Goal: Navigation & Orientation: Find specific page/section

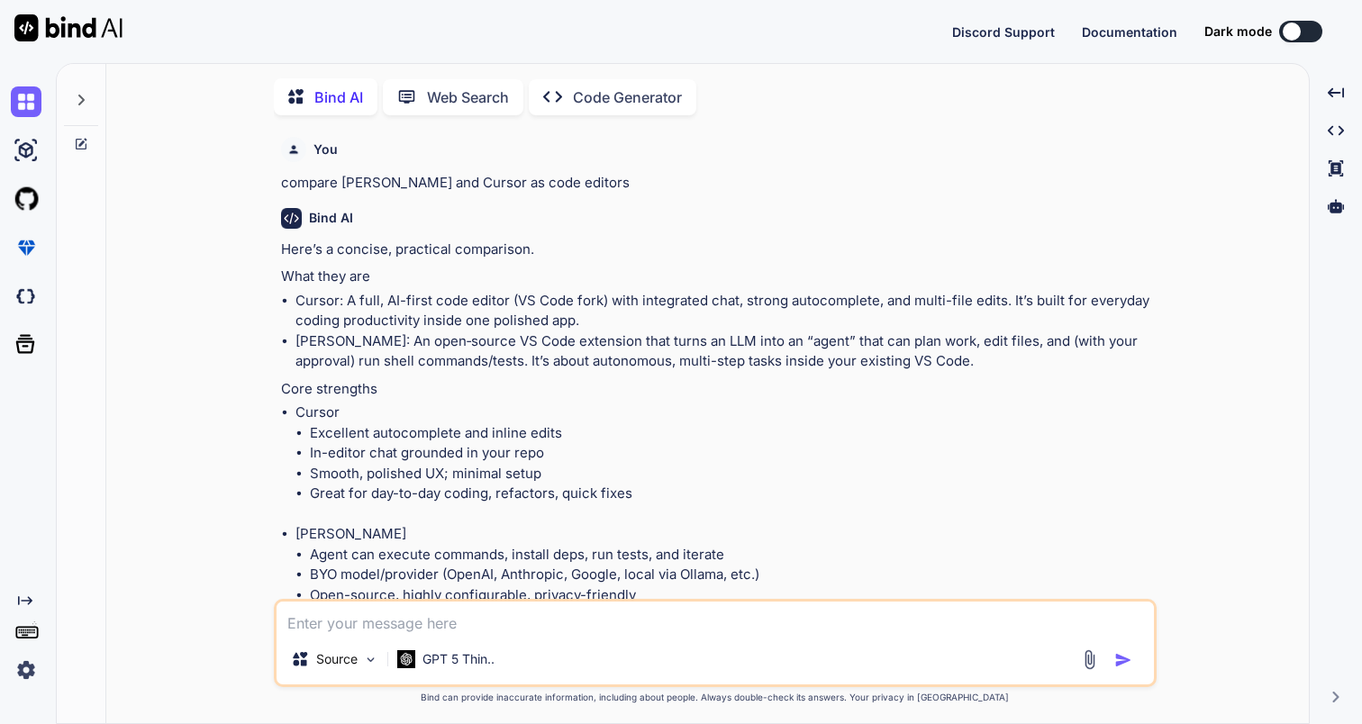
scroll to position [7, 0]
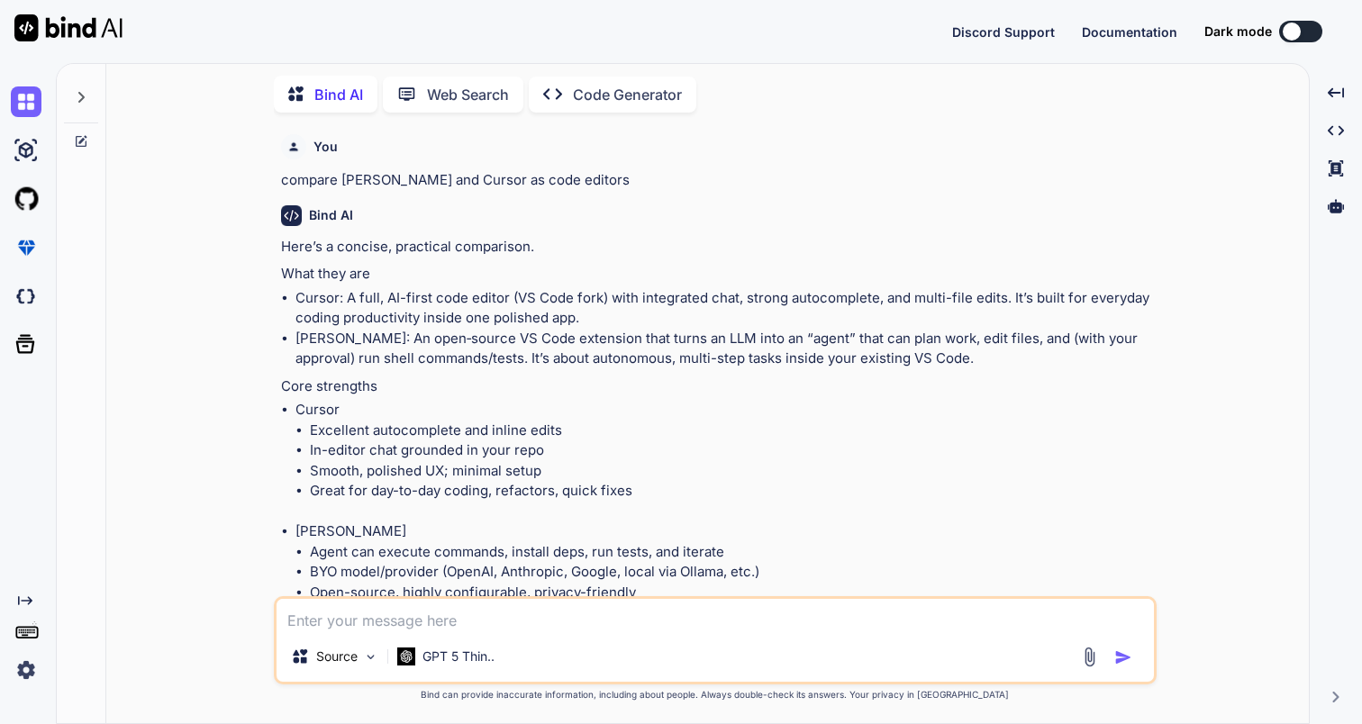
click at [30, 667] on img at bounding box center [26, 670] width 31 height 31
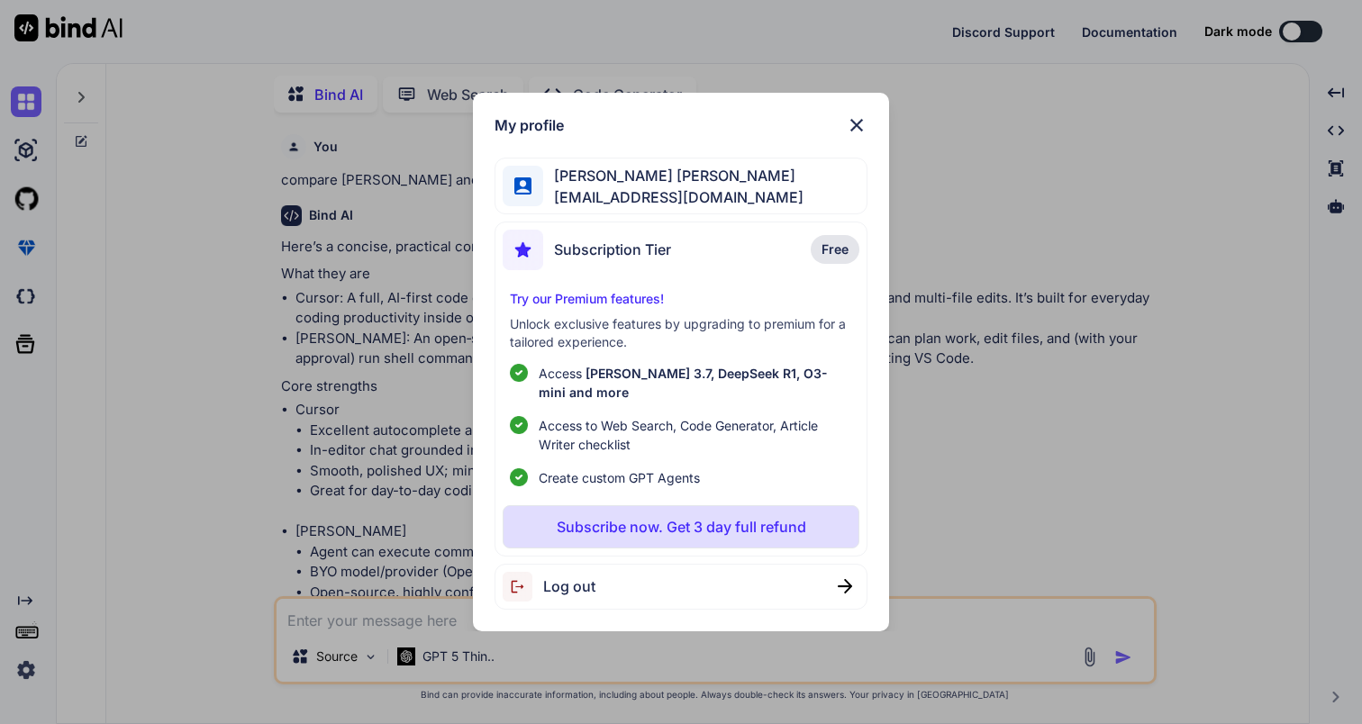
click at [847, 136] on img at bounding box center [857, 125] width 22 height 22
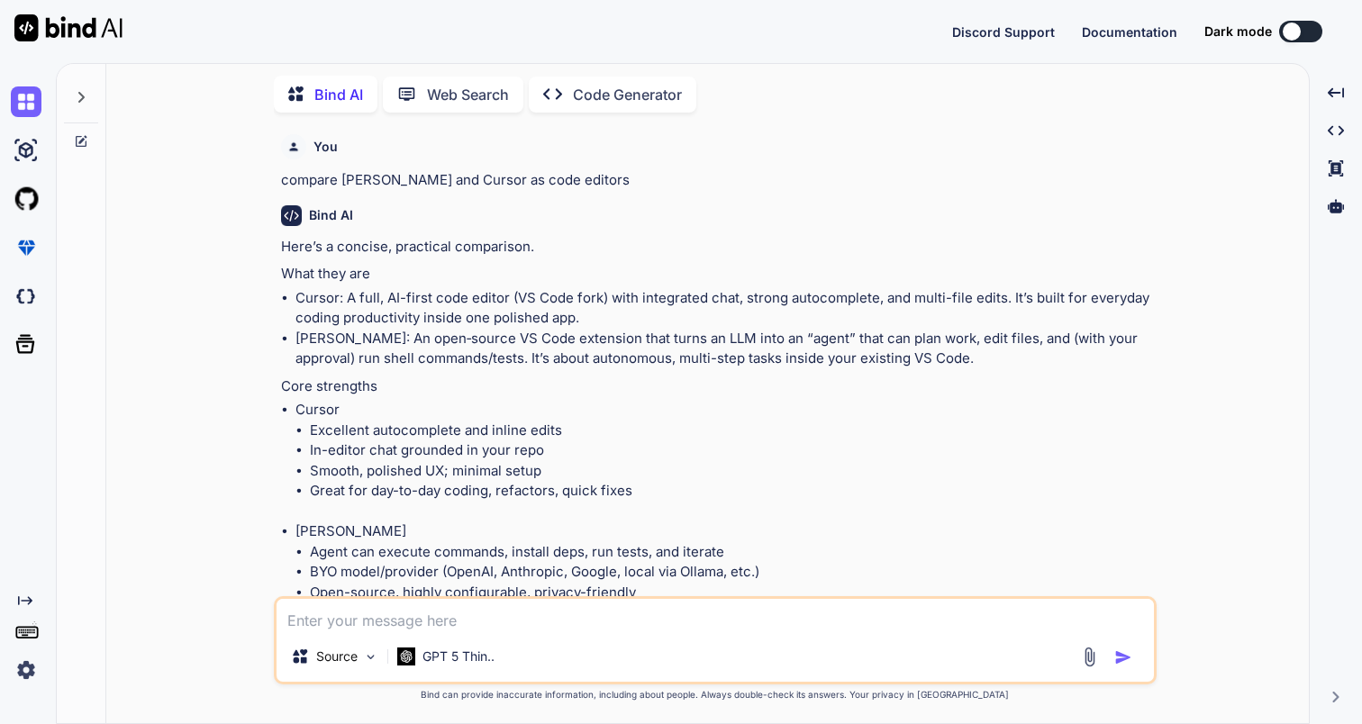
click at [20, 680] on img at bounding box center [26, 670] width 31 height 31
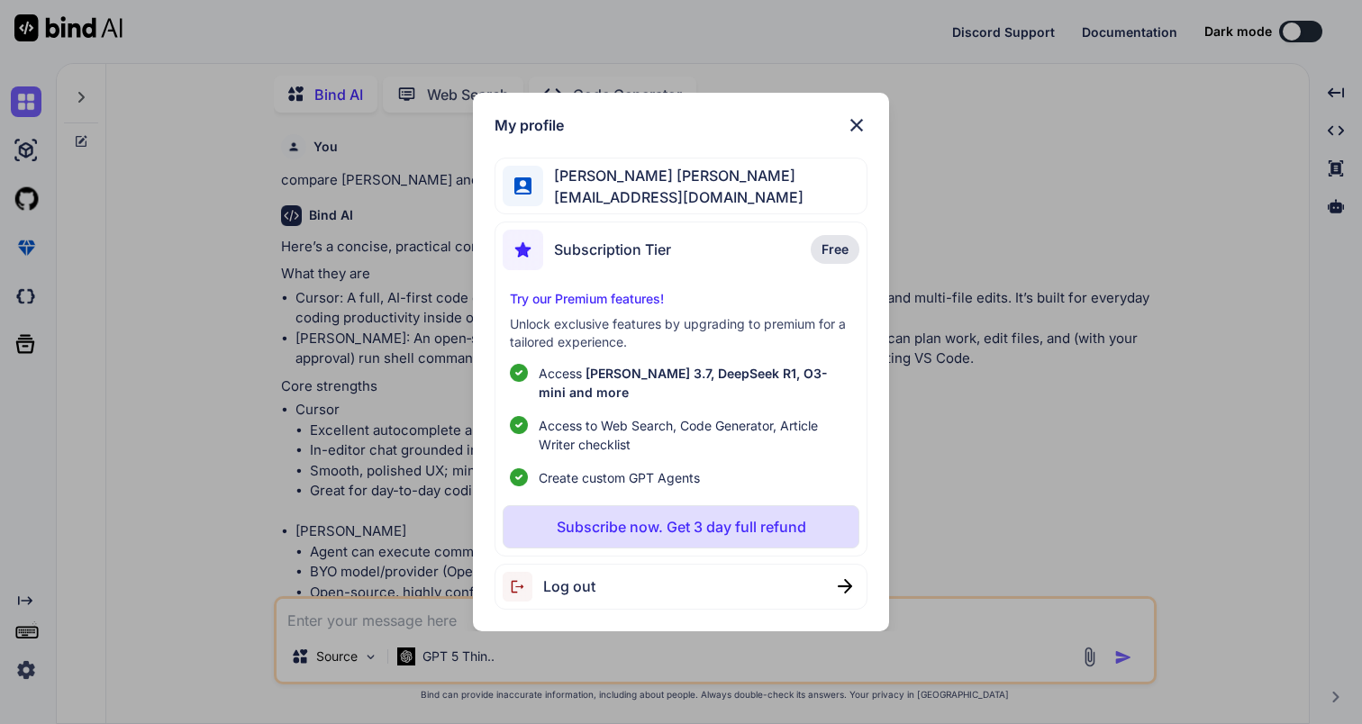
click at [564, 576] on span "Log out" at bounding box center [569, 587] width 52 height 22
type textarea "x"
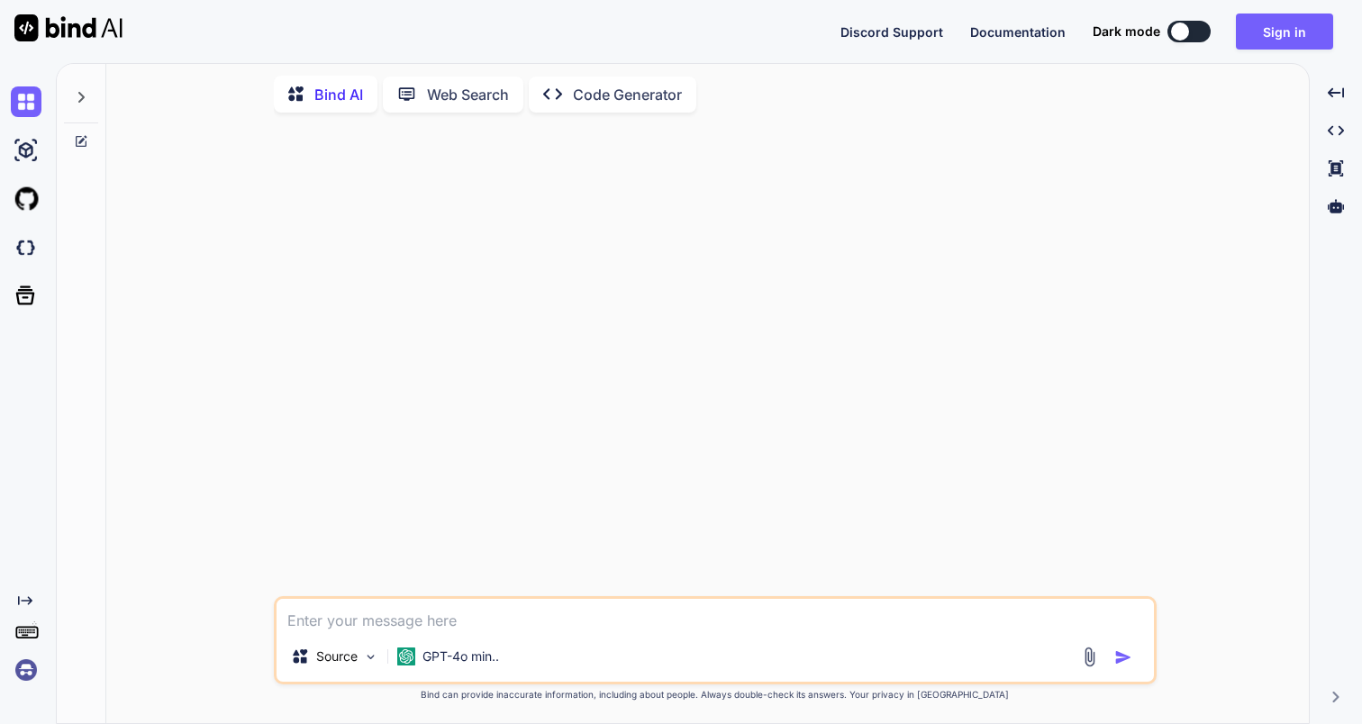
click at [31, 672] on img at bounding box center [26, 670] width 31 height 31
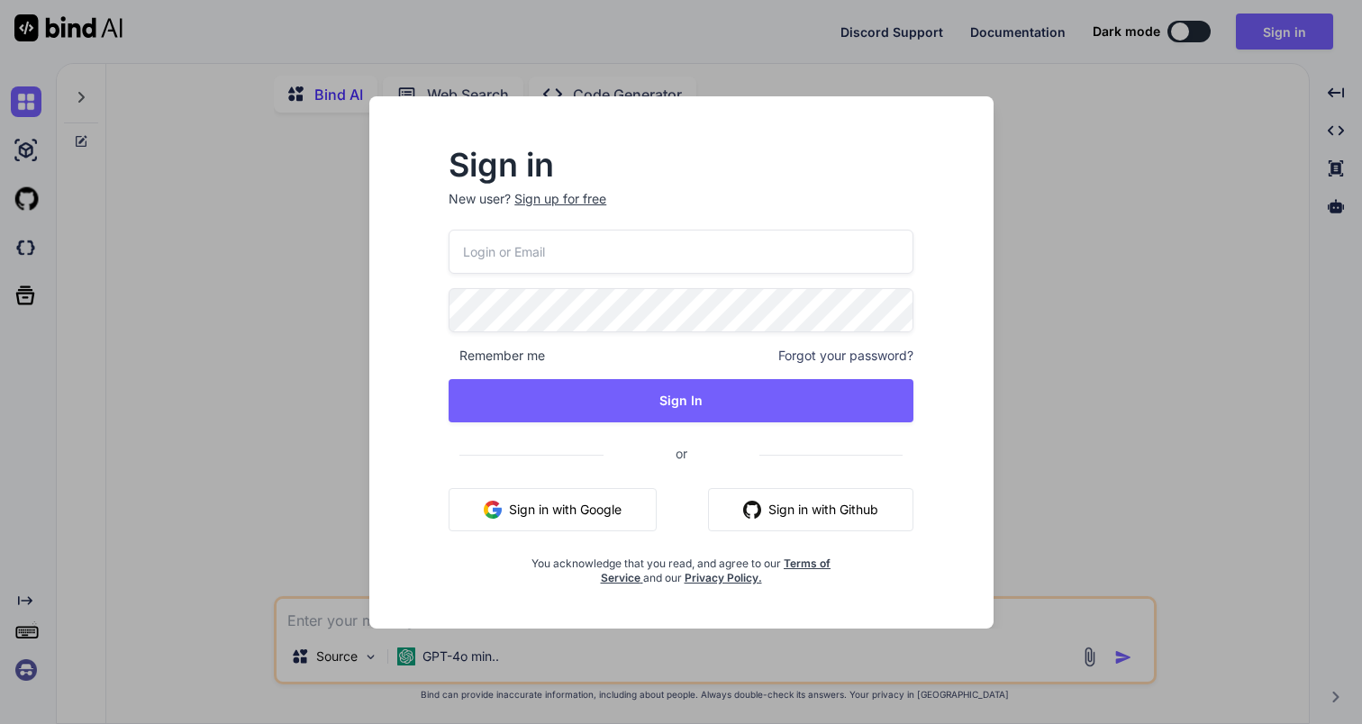
click at [558, 505] on button "Sign in with Google" at bounding box center [553, 509] width 208 height 43
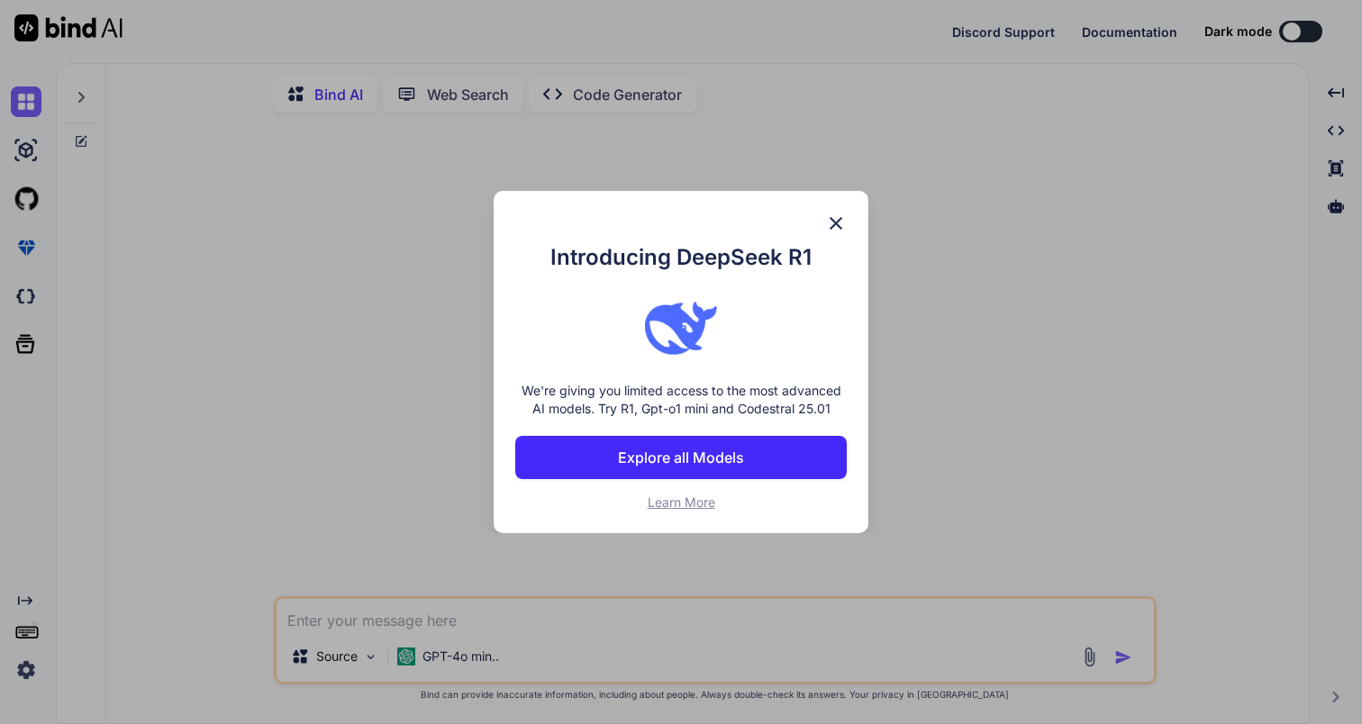
click at [840, 225] on img at bounding box center [836, 224] width 22 height 22
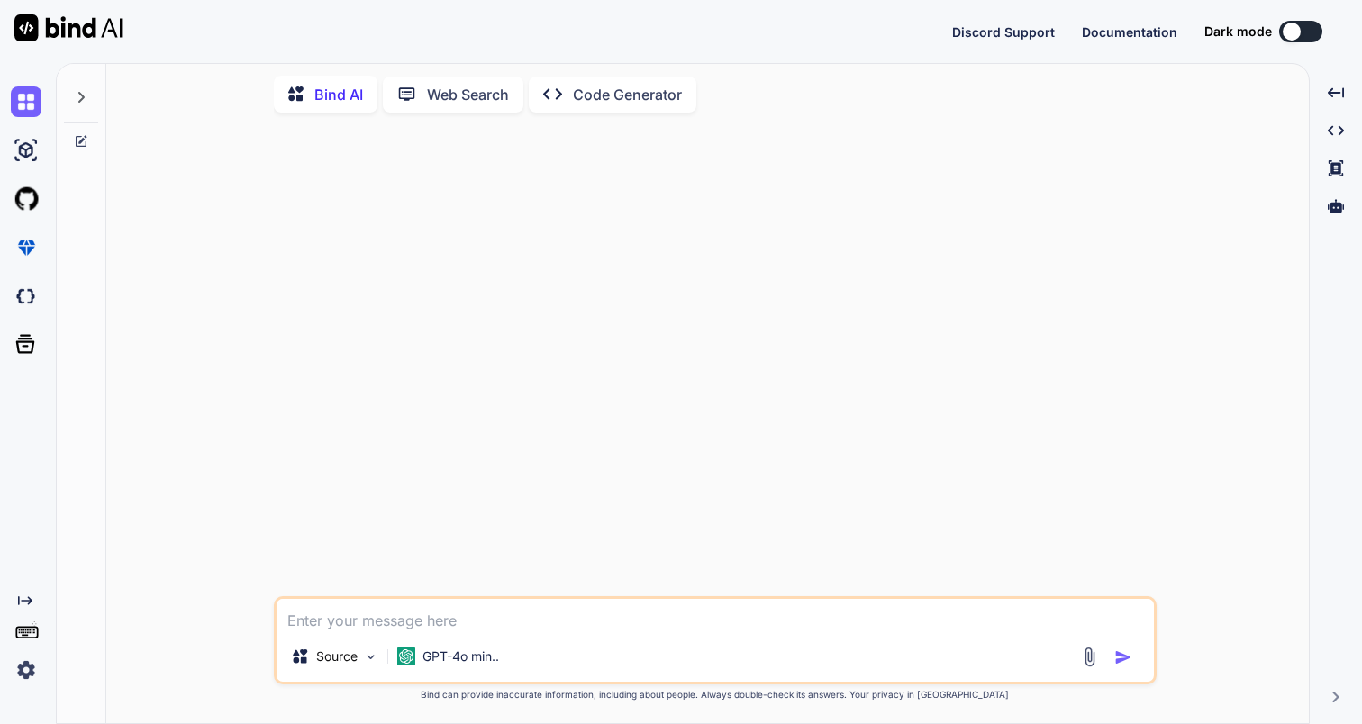
click at [22, 678] on img at bounding box center [26, 670] width 31 height 31
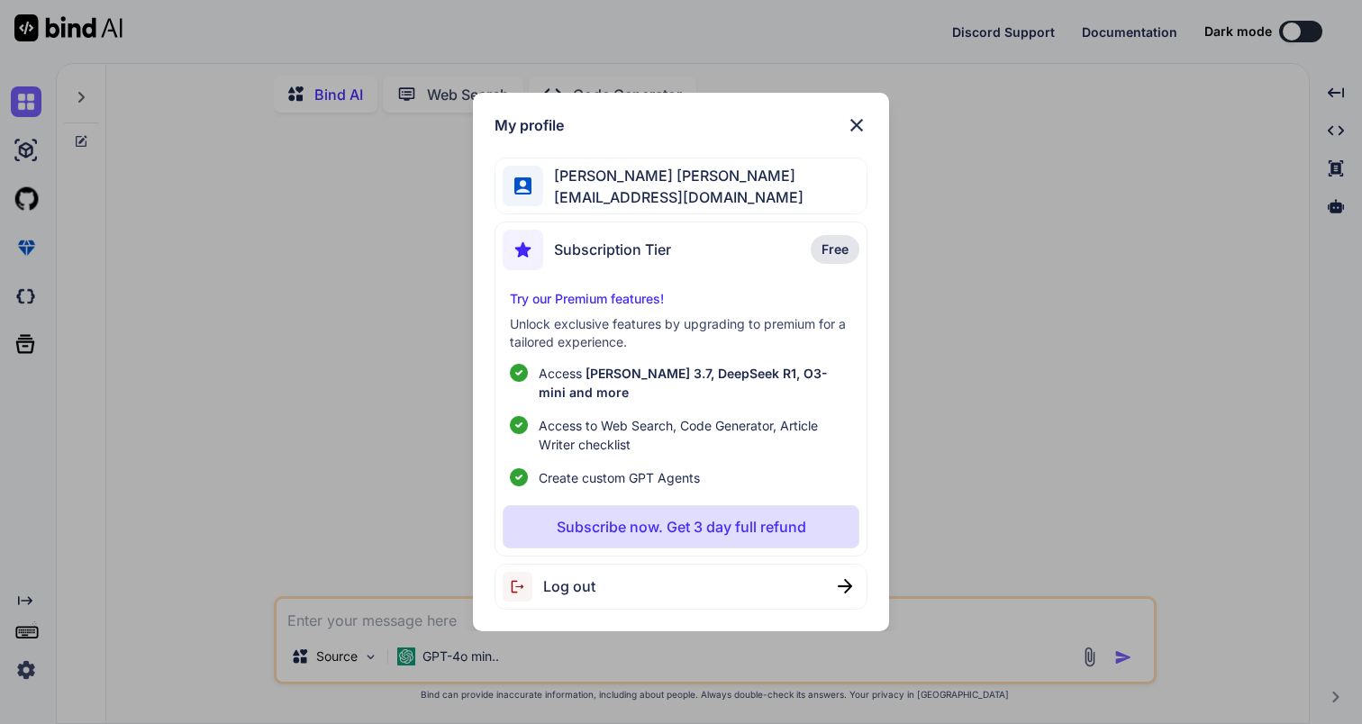
click at [866, 134] on img at bounding box center [857, 125] width 22 height 22
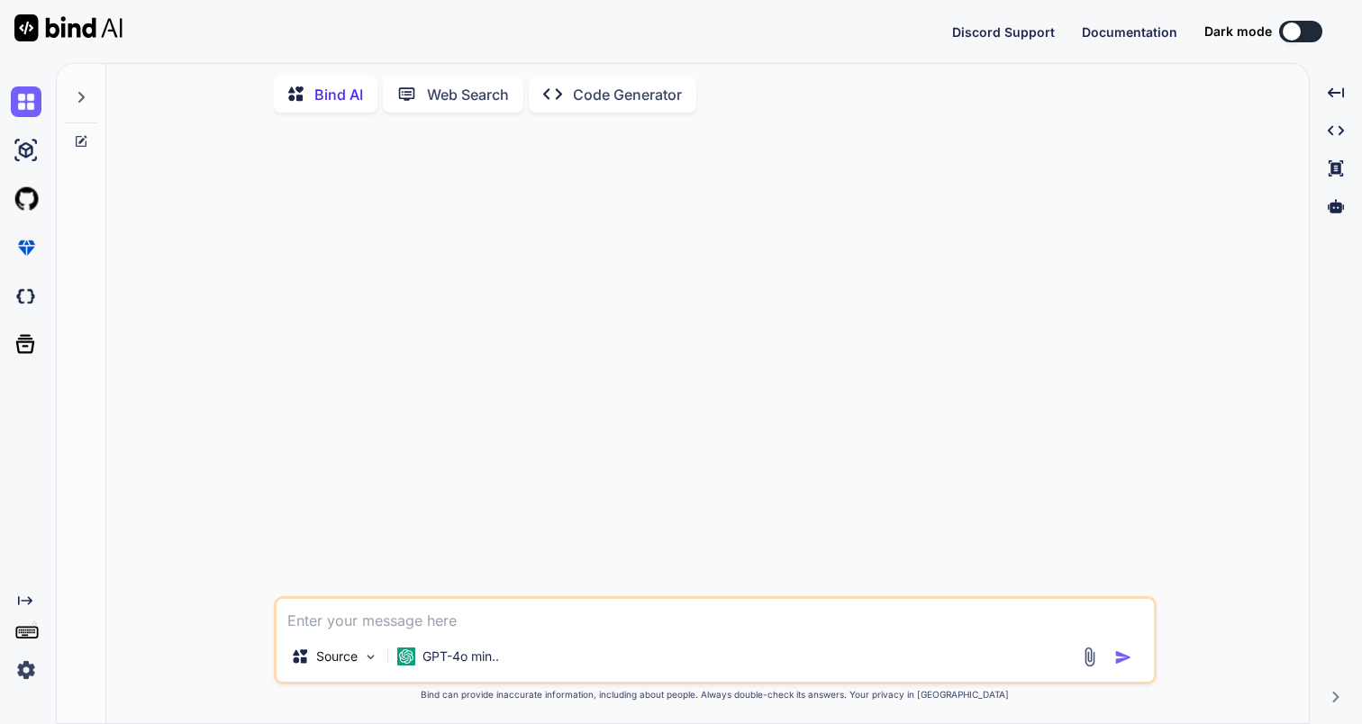
click at [23, 665] on img at bounding box center [26, 670] width 31 height 31
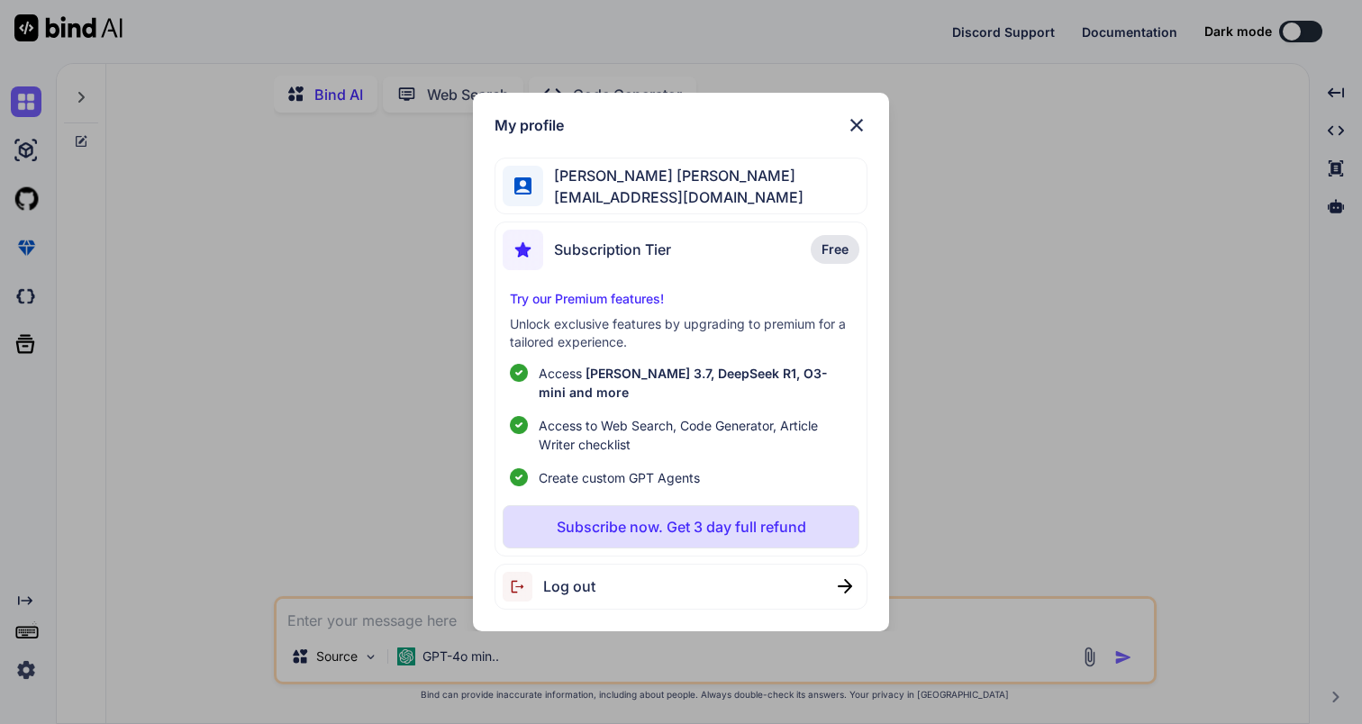
click at [224, 490] on div "My profile Jose Luis Bermudez Corona dogmedia@gmail.com Subscription Tier Free …" at bounding box center [681, 362] width 1362 height 724
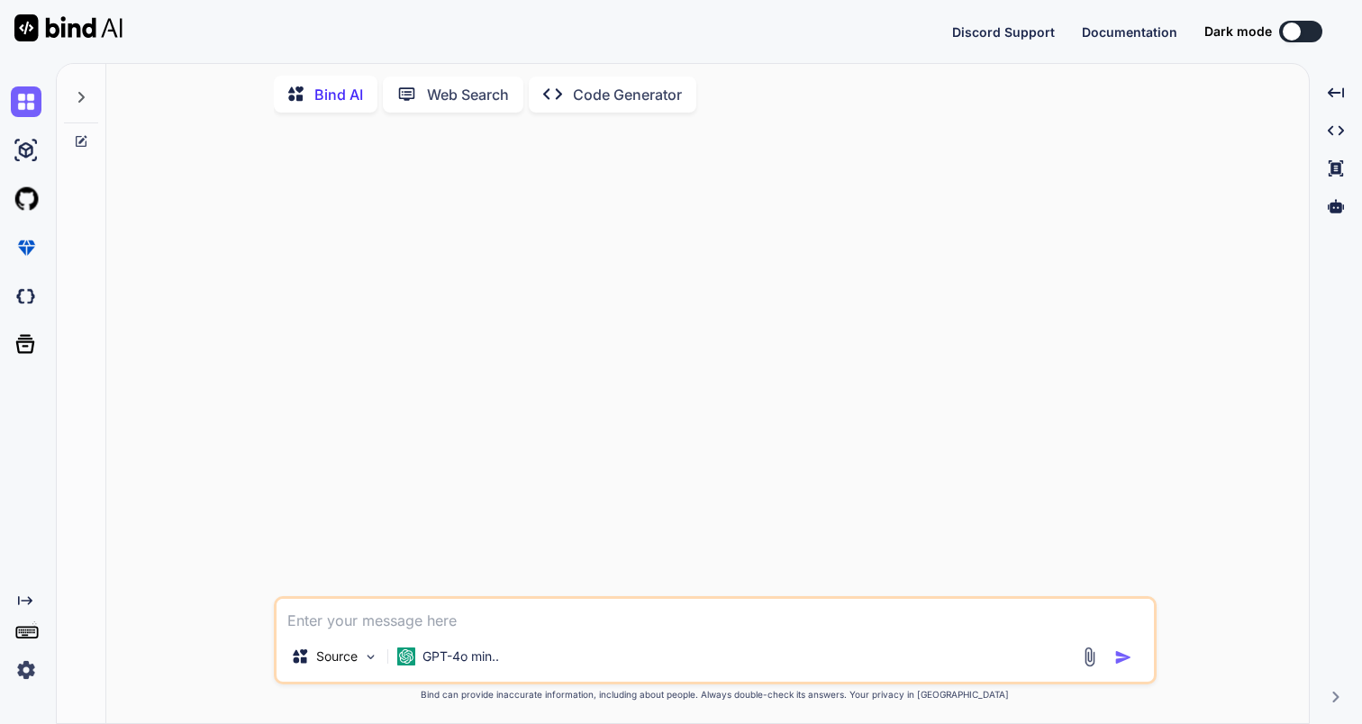
click at [47, 106] on div at bounding box center [30, 101] width 38 height 31
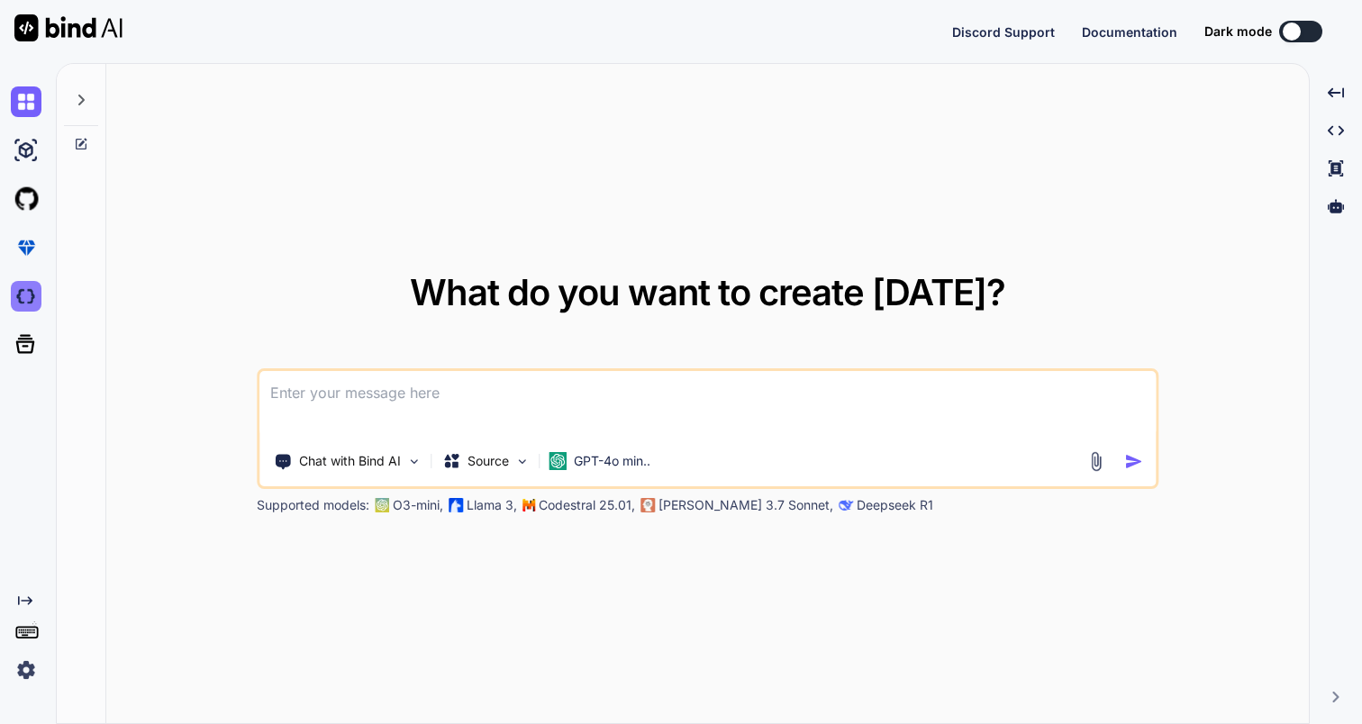
click at [24, 293] on img at bounding box center [26, 296] width 31 height 31
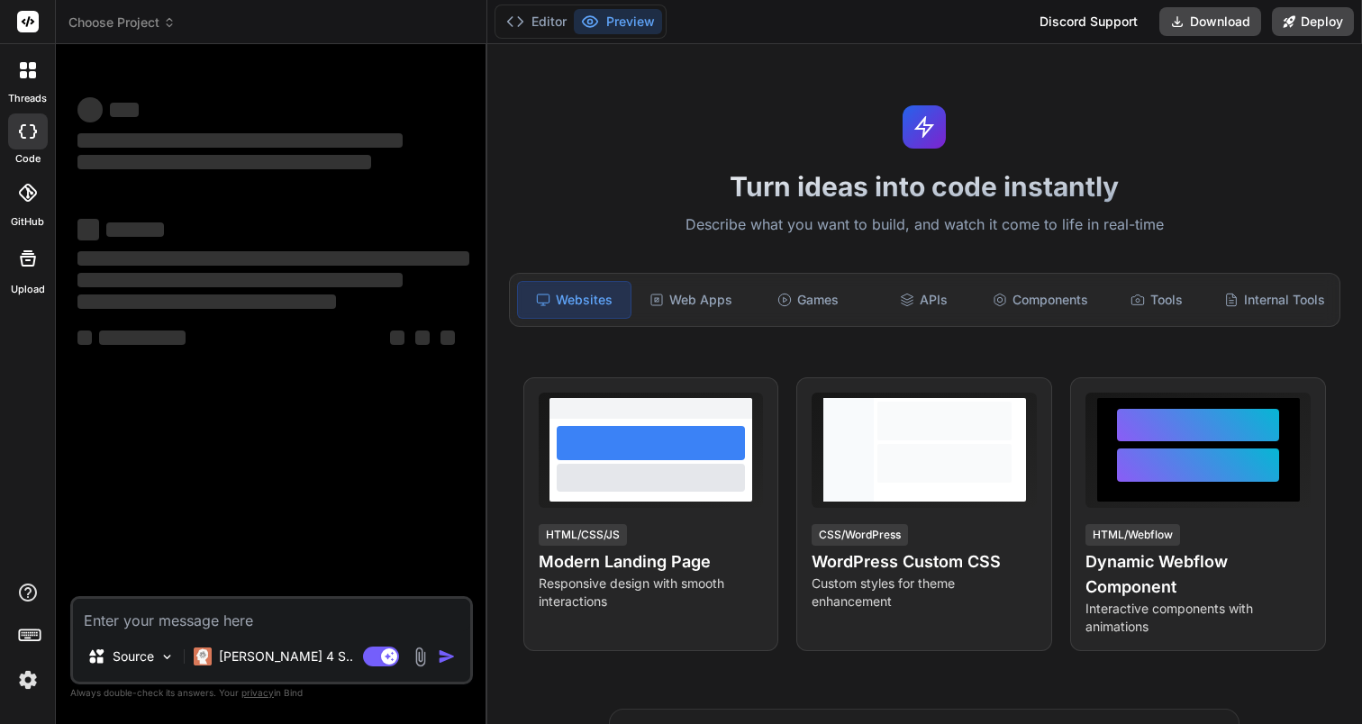
type textarea "x"
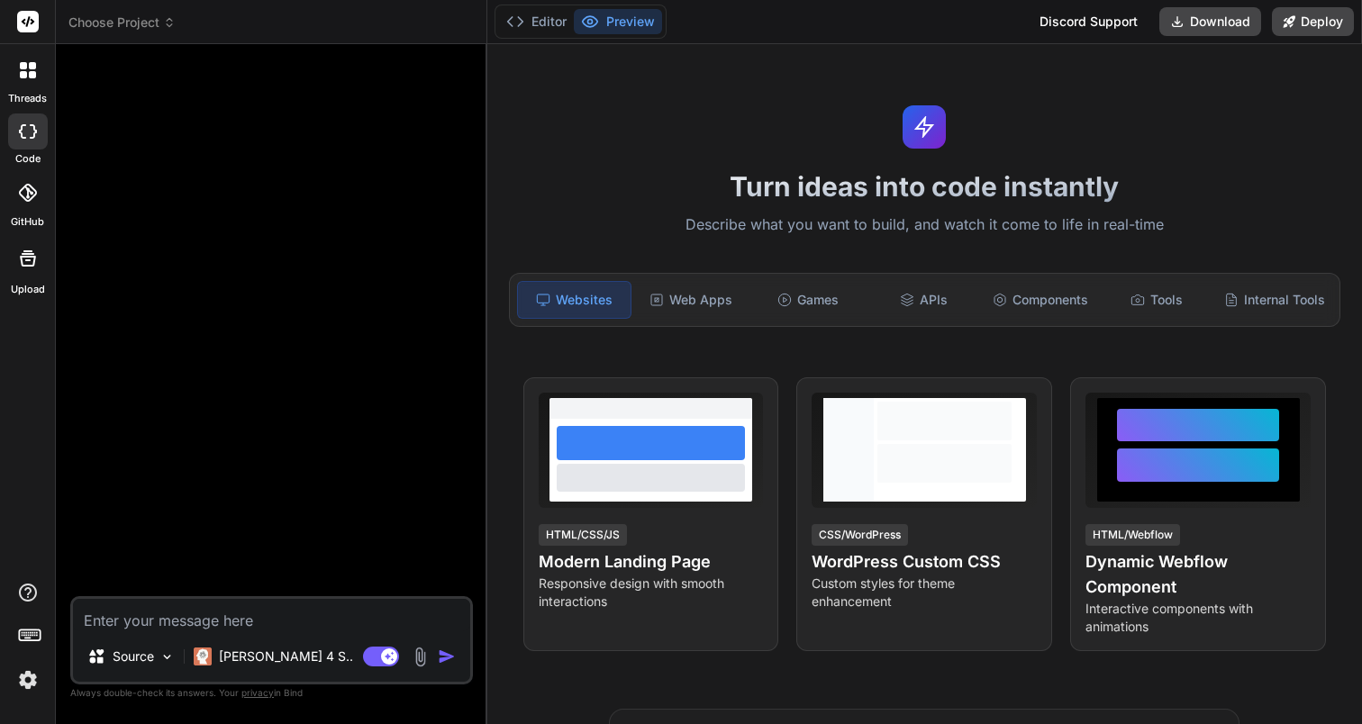
click at [32, 207] on div at bounding box center [28, 193] width 40 height 40
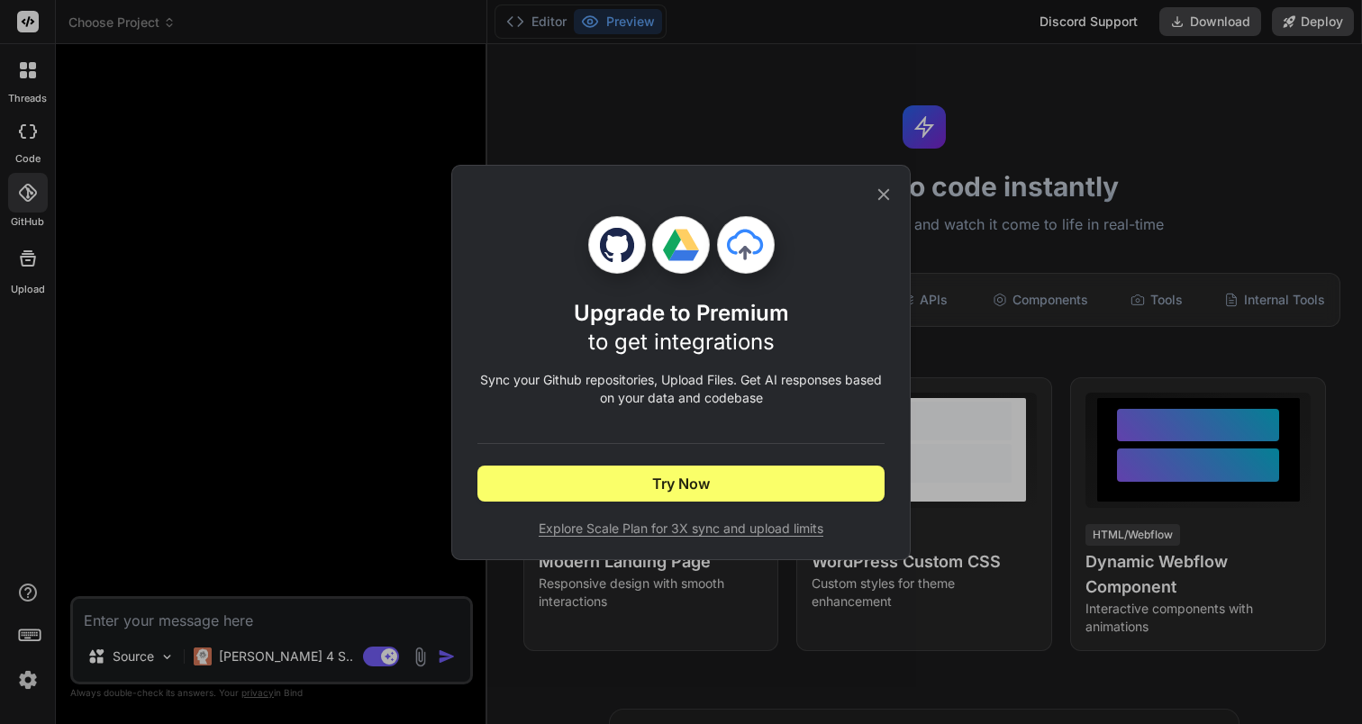
click at [876, 193] on icon at bounding box center [884, 195] width 20 height 20
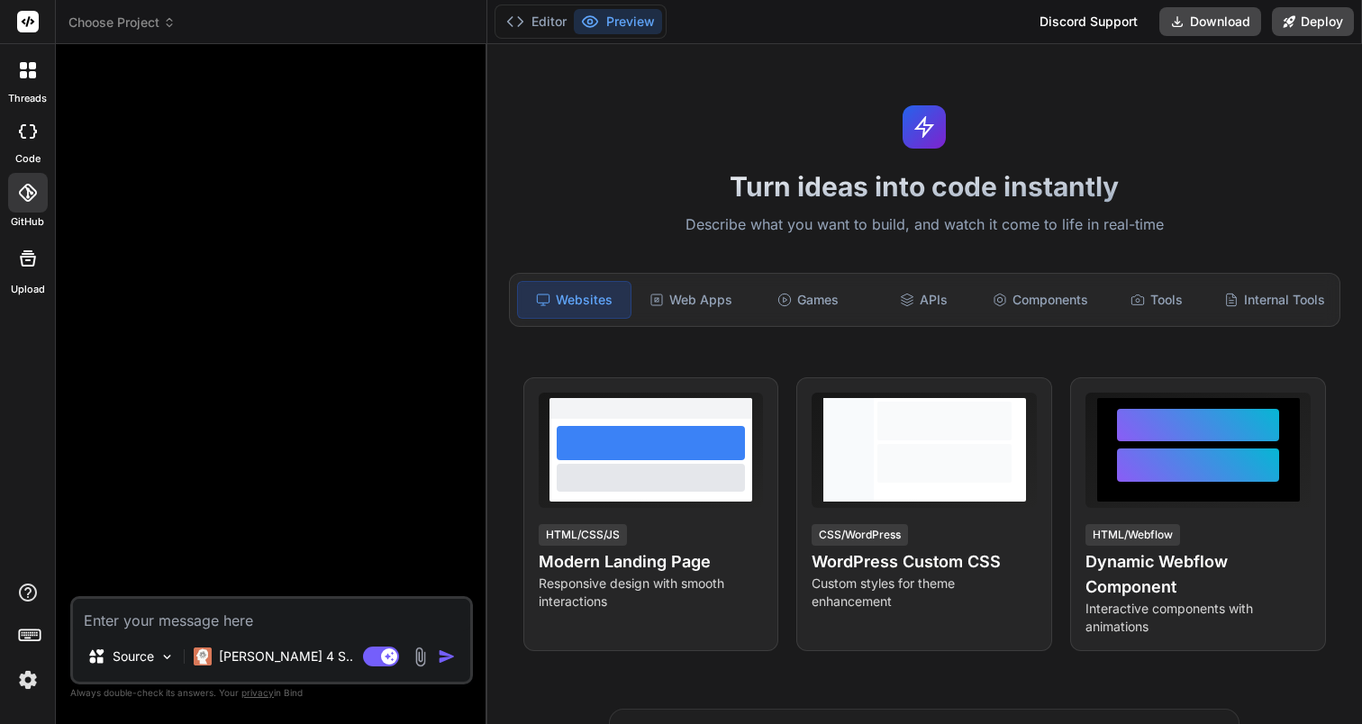
click at [27, 81] on div at bounding box center [28, 70] width 38 height 38
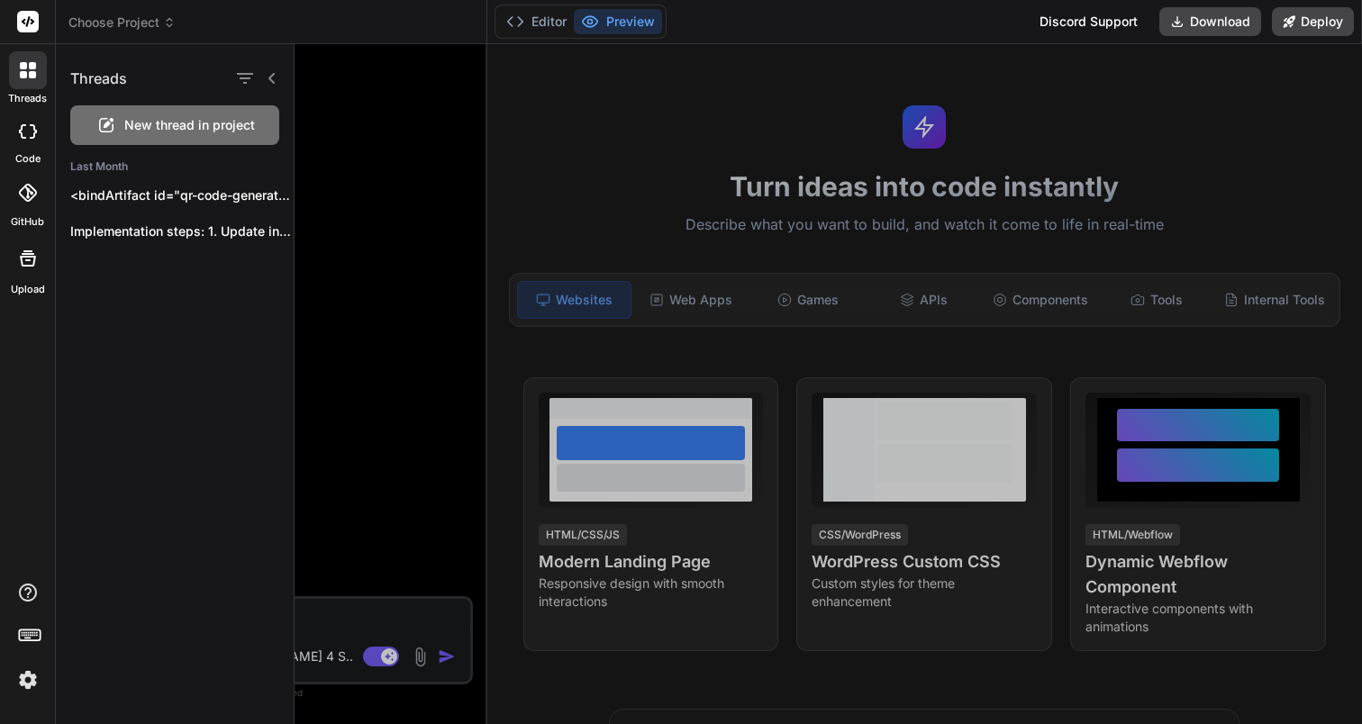
click at [28, 28] on rect at bounding box center [28, 22] width 22 height 22
click at [28, 18] on icon at bounding box center [29, 21] width 14 height 11
click at [26, 670] on img at bounding box center [28, 680] width 31 height 31
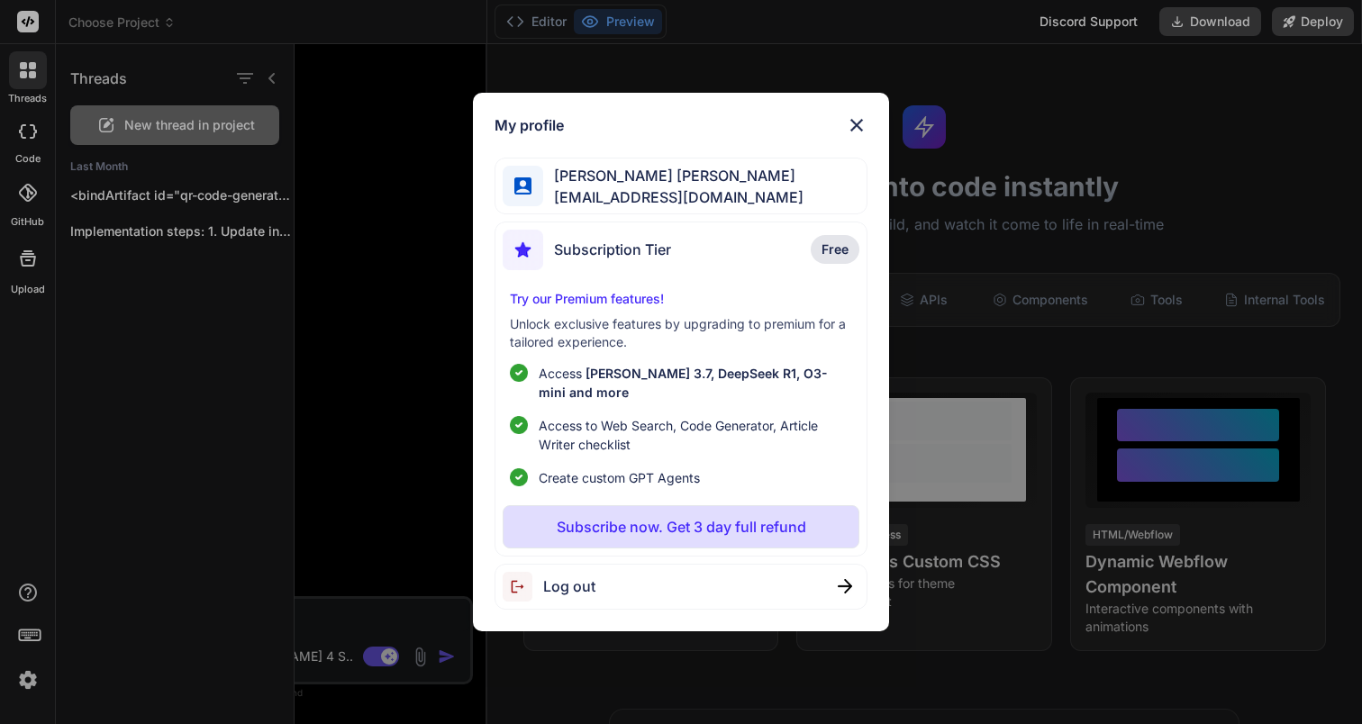
click at [858, 135] on img at bounding box center [857, 125] width 22 height 22
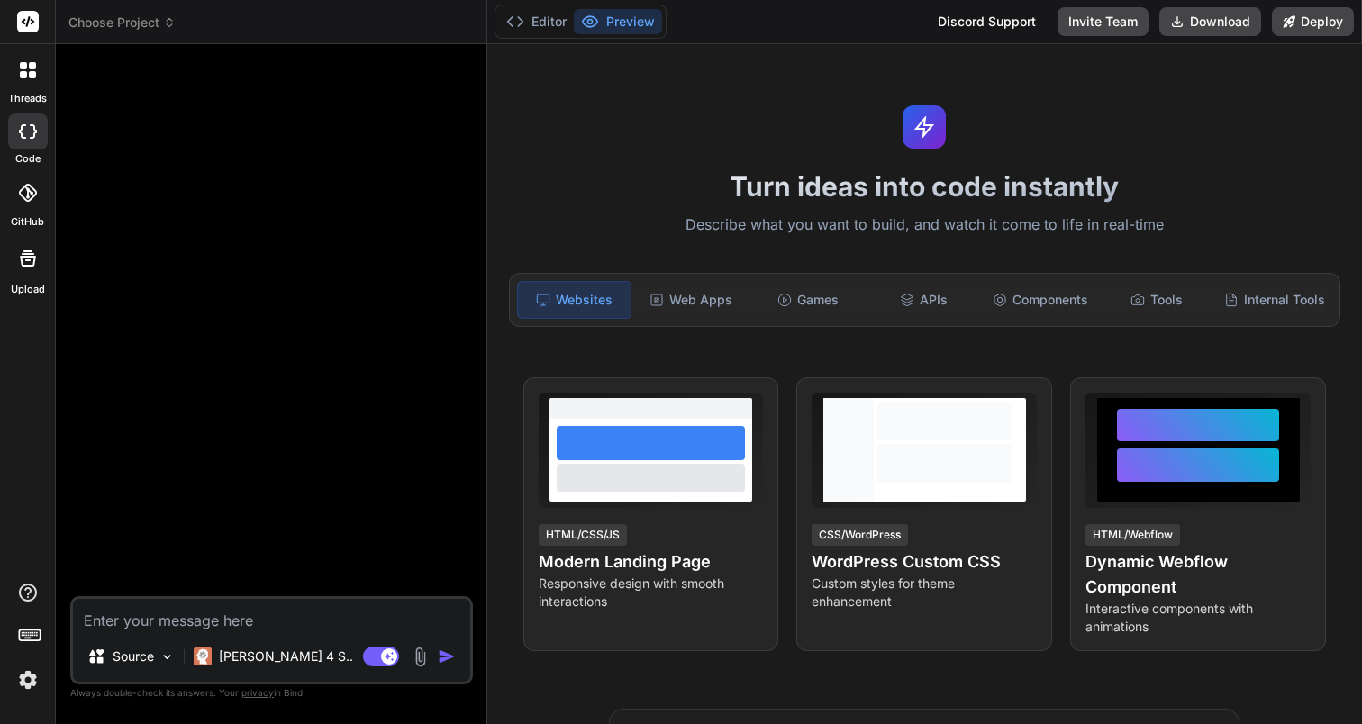
click at [36, 685] on img at bounding box center [28, 680] width 31 height 31
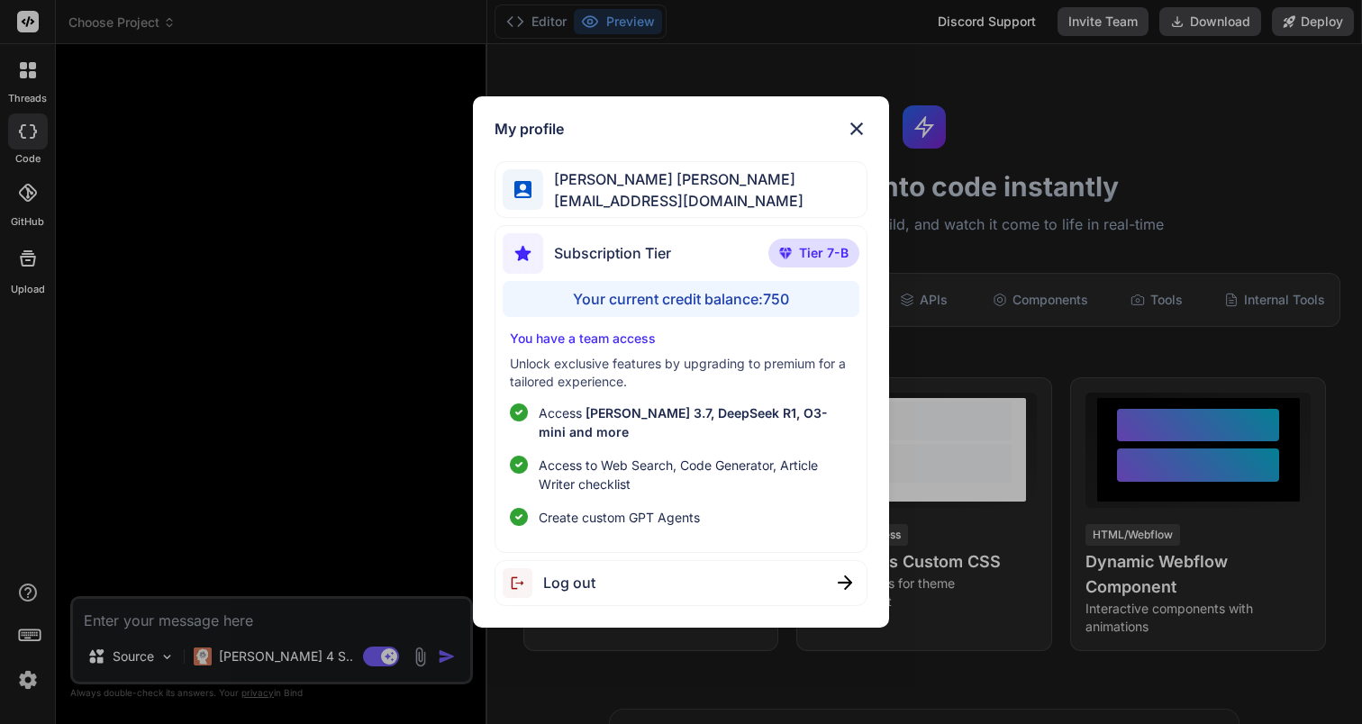
type textarea "x"
click at [849, 140] on img at bounding box center [857, 129] width 22 height 22
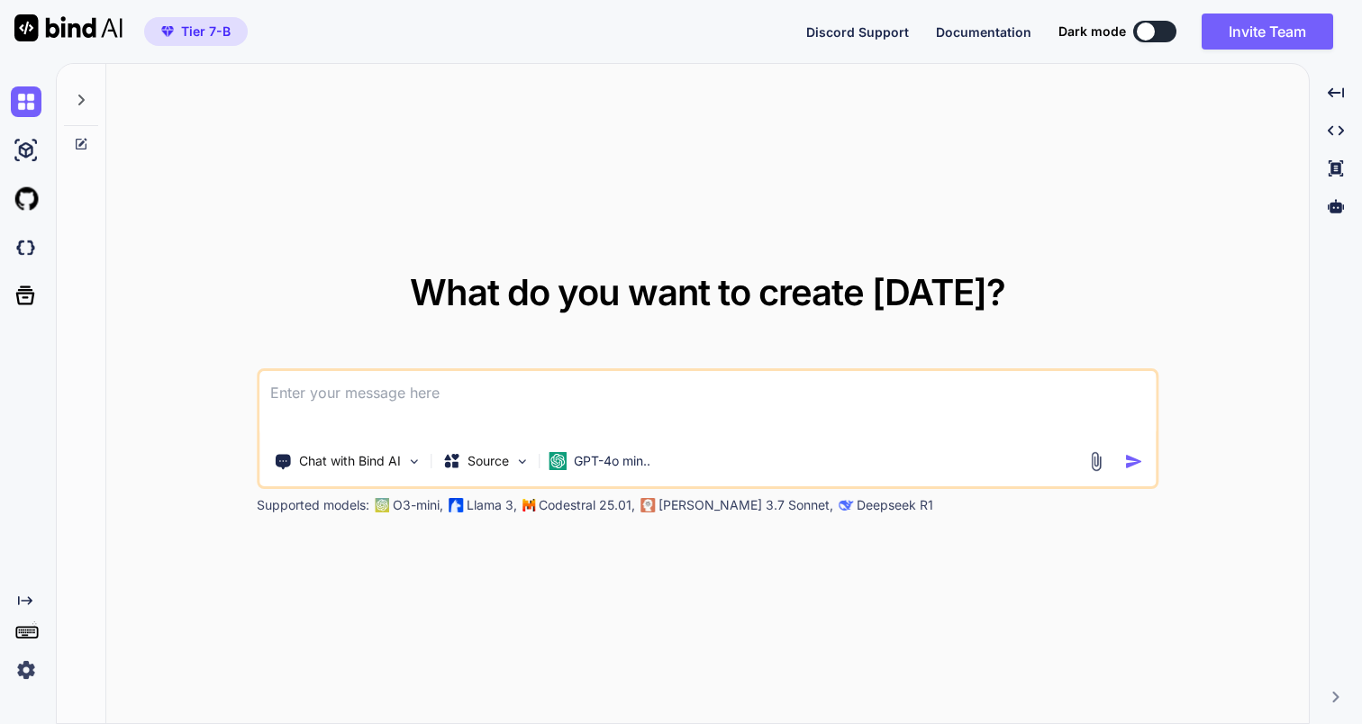
type textarea "x"
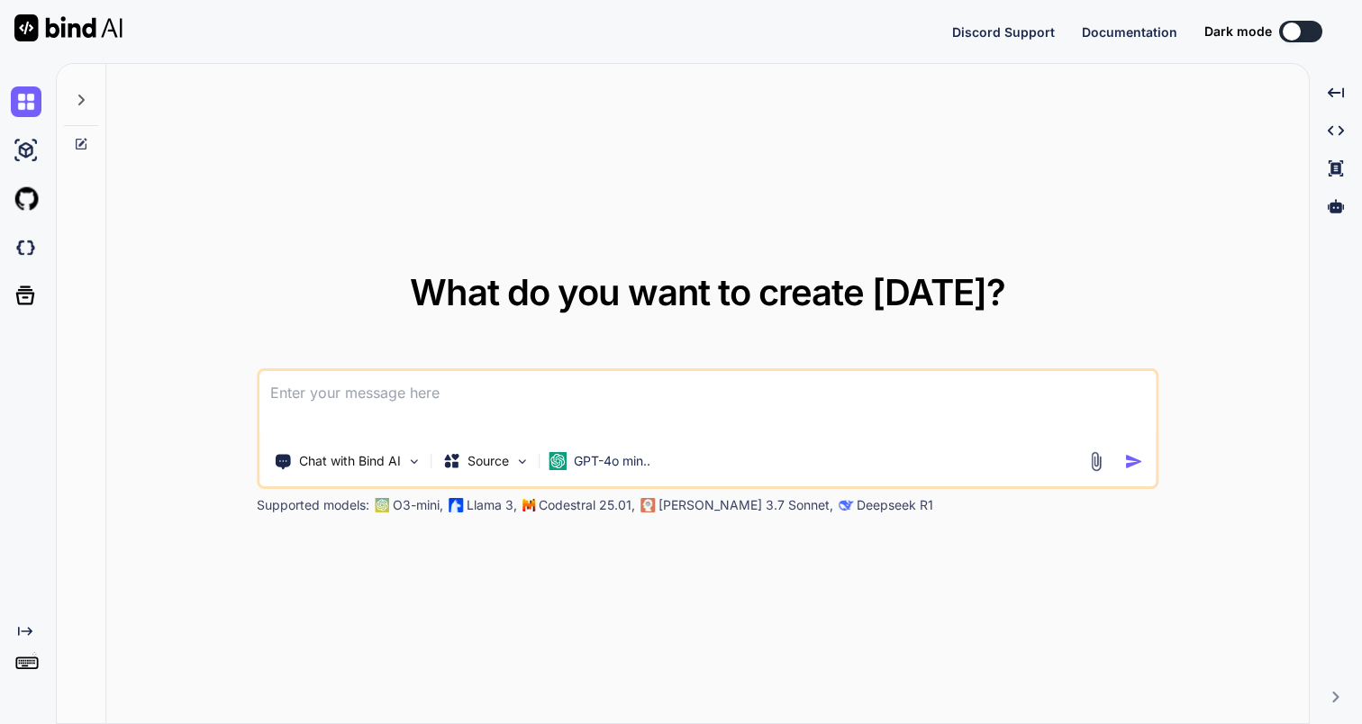
type textarea "x"
